Goal: Information Seeking & Learning: Learn about a topic

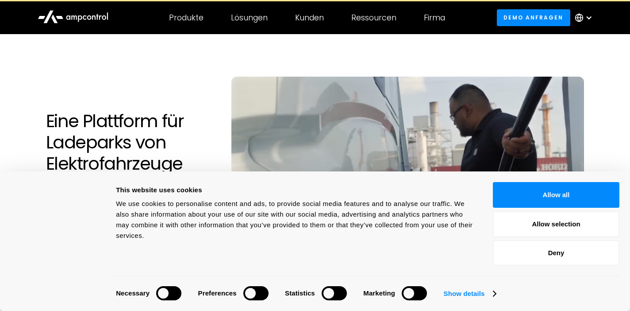
click at [587, 18] on div at bounding box center [589, 17] width 7 height 7
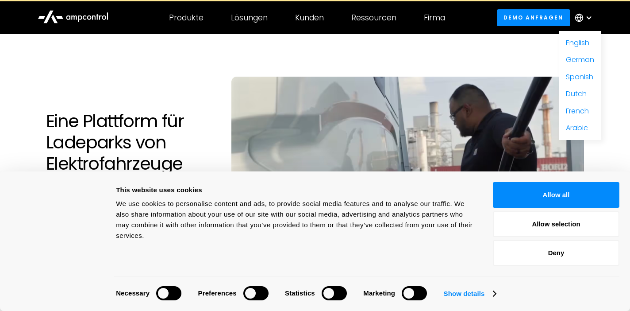
click at [564, 44] on nav "English German Spanish Dutch French Arabic" at bounding box center [580, 85] width 42 height 109
click at [572, 43] on link "English" at bounding box center [577, 43] width 23 height 10
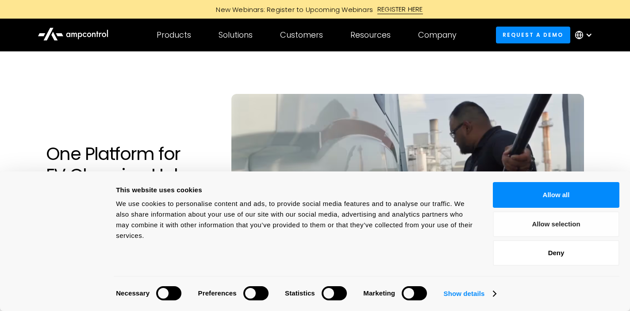
click at [529, 224] on button "Allow selection" at bounding box center [556, 224] width 127 height 26
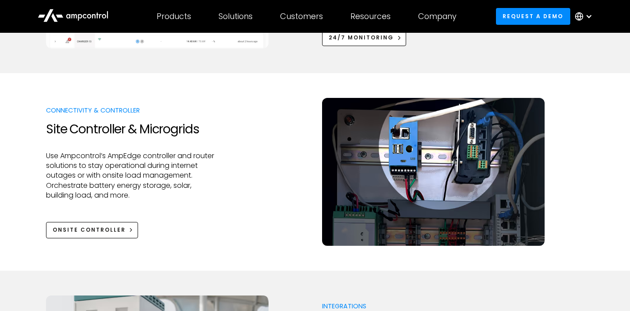
scroll to position [984, 0]
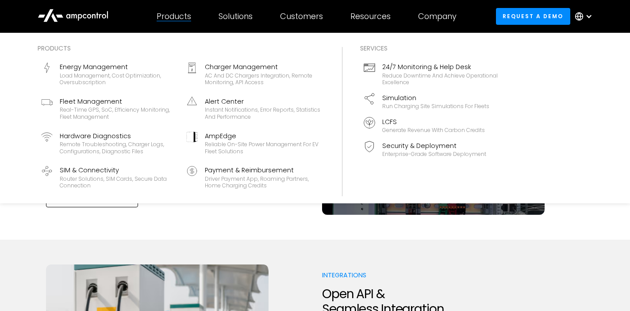
click at [186, 17] on div "Products" at bounding box center [174, 17] width 35 height 10
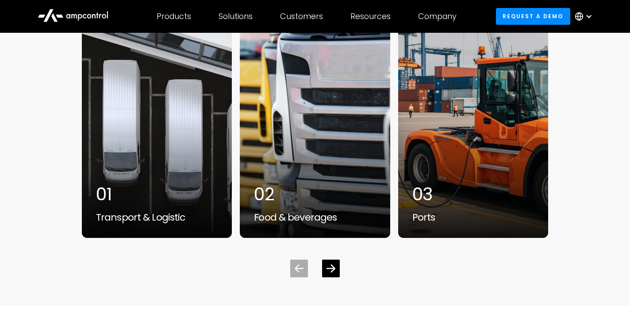
scroll to position [2320, 0]
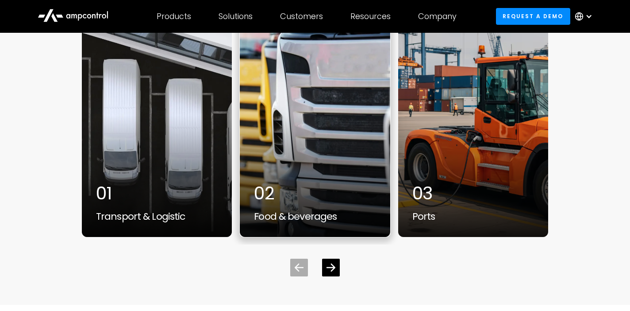
click at [266, 218] on div "Food & beverages" at bounding box center [315, 217] width 122 height 12
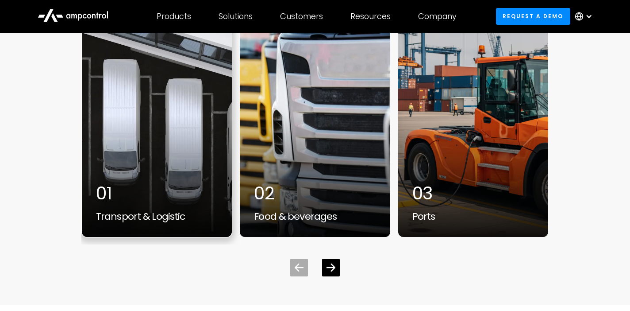
click at [150, 124] on div "1 / 7" at bounding box center [157, 125] width 150 height 221
